Goal: Transaction & Acquisition: Book appointment/travel/reservation

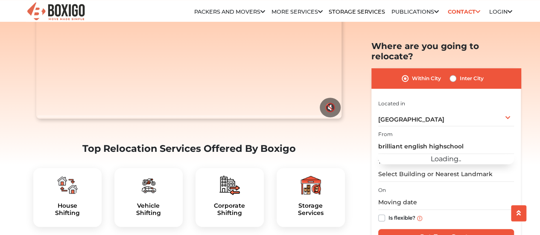
scroll to position [198, 0]
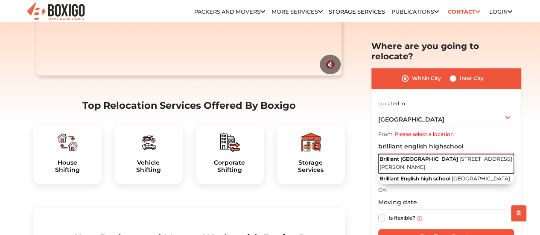
click at [446, 156] on span "Brilliant [GEOGRAPHIC_DATA]" at bounding box center [418, 159] width 79 height 6
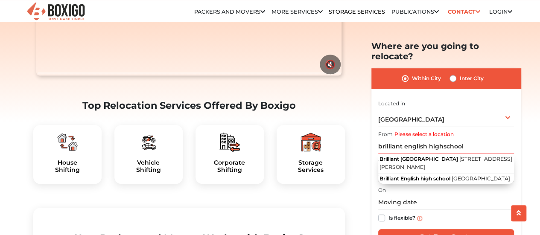
type input "[GEOGRAPHIC_DATA], [STREET_ADDRESS][PERSON_NAME]"
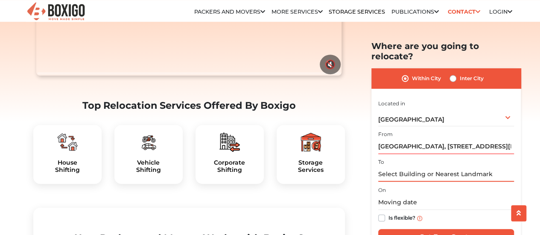
click at [392, 167] on input "text" at bounding box center [446, 174] width 136 height 15
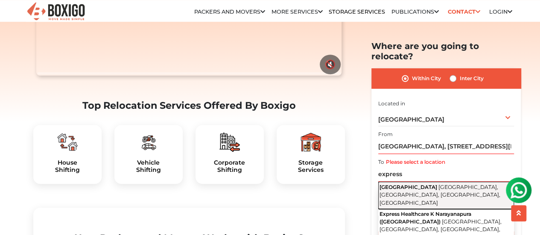
click at [391, 184] on span "[GEOGRAPHIC_DATA], [GEOGRAPHIC_DATA], [GEOGRAPHIC_DATA], [GEOGRAPHIC_DATA]" at bounding box center [439, 195] width 121 height 22
type input "[GEOGRAPHIC_DATA], [GEOGRAPHIC_DATA]"
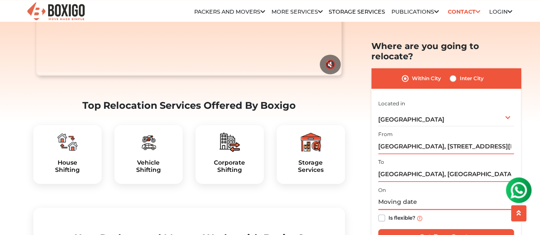
click at [389, 195] on input "text" at bounding box center [446, 202] width 136 height 15
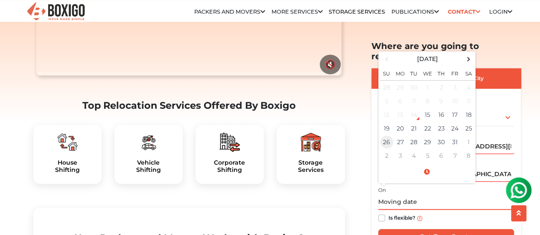
click at [384, 136] on td "26" at bounding box center [387, 142] width 14 height 14
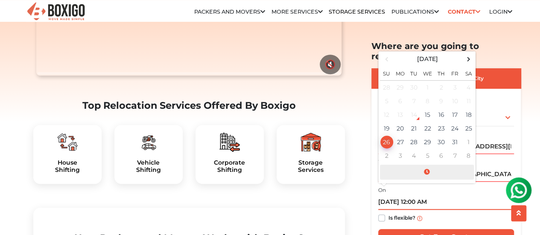
click at [446, 165] on span at bounding box center [427, 172] width 94 height 15
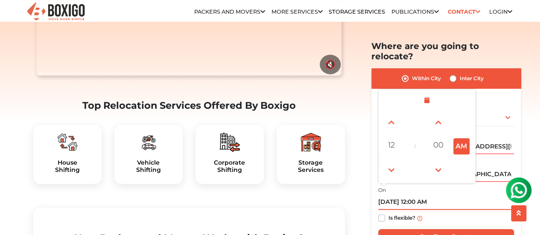
click at [436, 170] on td at bounding box center [438, 170] width 23 height 24
click at [456, 138] on button "AM" at bounding box center [461, 146] width 16 height 16
type input "[DATE] 12:00 PM"
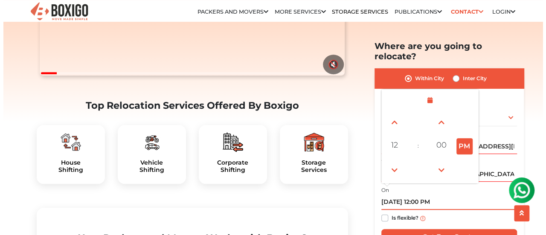
scroll to position [404, 0]
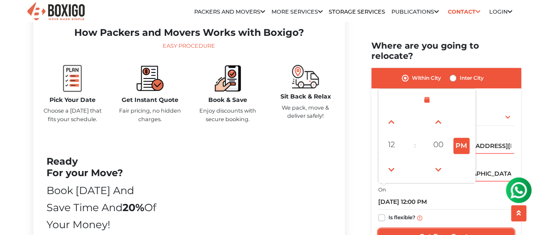
click at [452, 229] on input "Get Free Quote" at bounding box center [446, 237] width 136 height 16
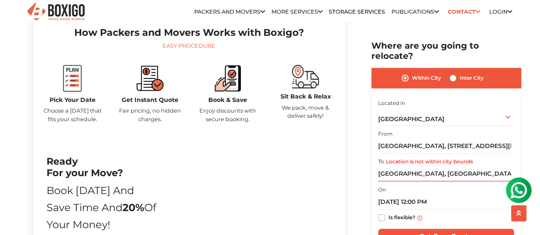
click at [460, 73] on label "Inter City" at bounding box center [472, 78] width 24 height 10
click at [452, 73] on input "Inter City" at bounding box center [452, 77] width 7 height 9
radio input "true"
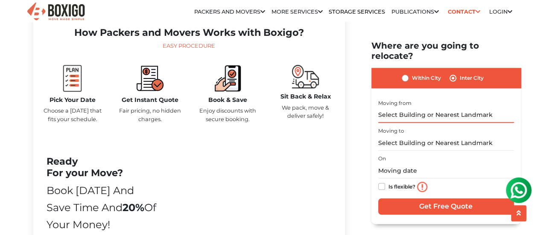
click at [407, 108] on input "text" at bounding box center [446, 115] width 136 height 15
